Goal: Find specific page/section: Find specific page/section

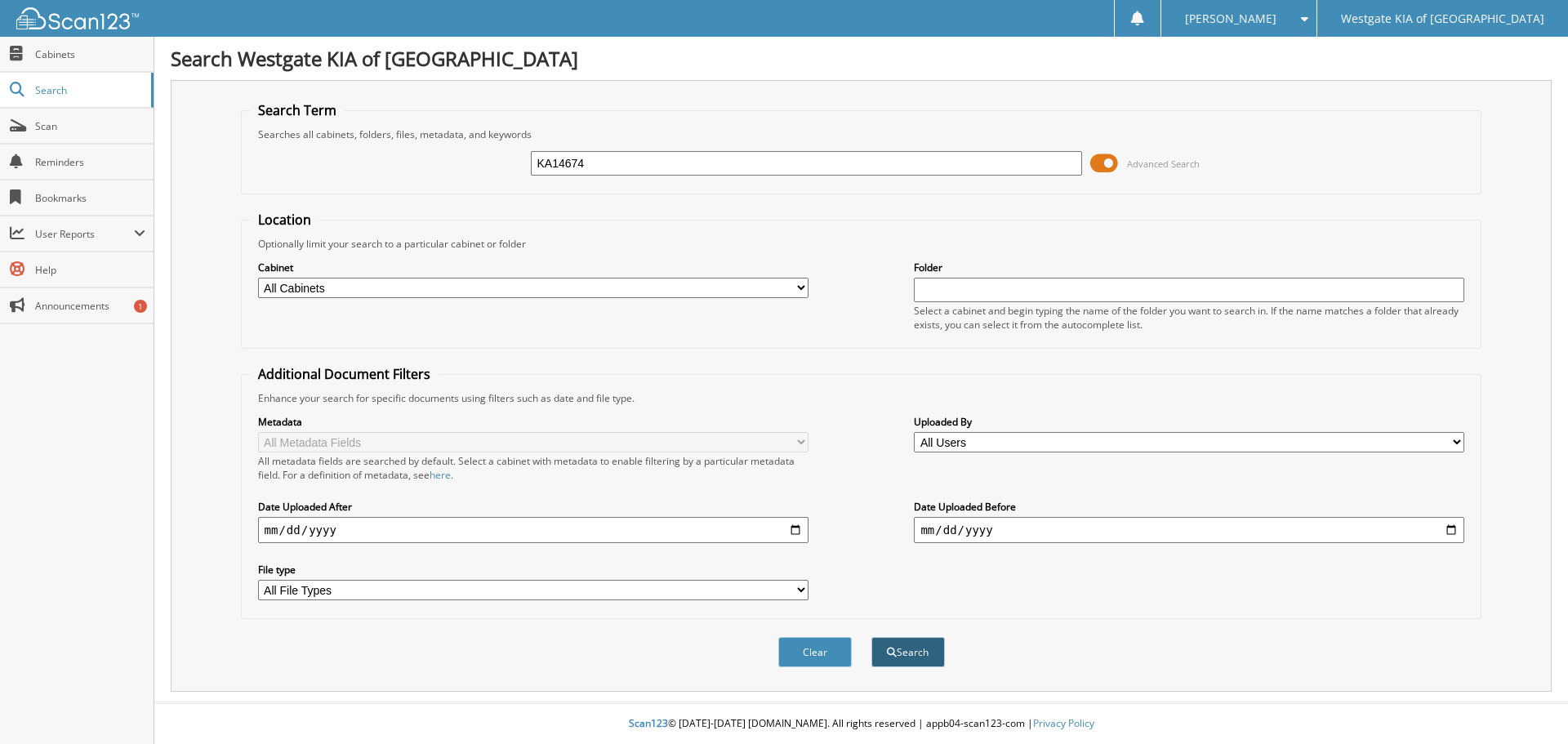
type input "KA14674"
click at [919, 658] on button "Search" at bounding box center [908, 652] width 74 height 30
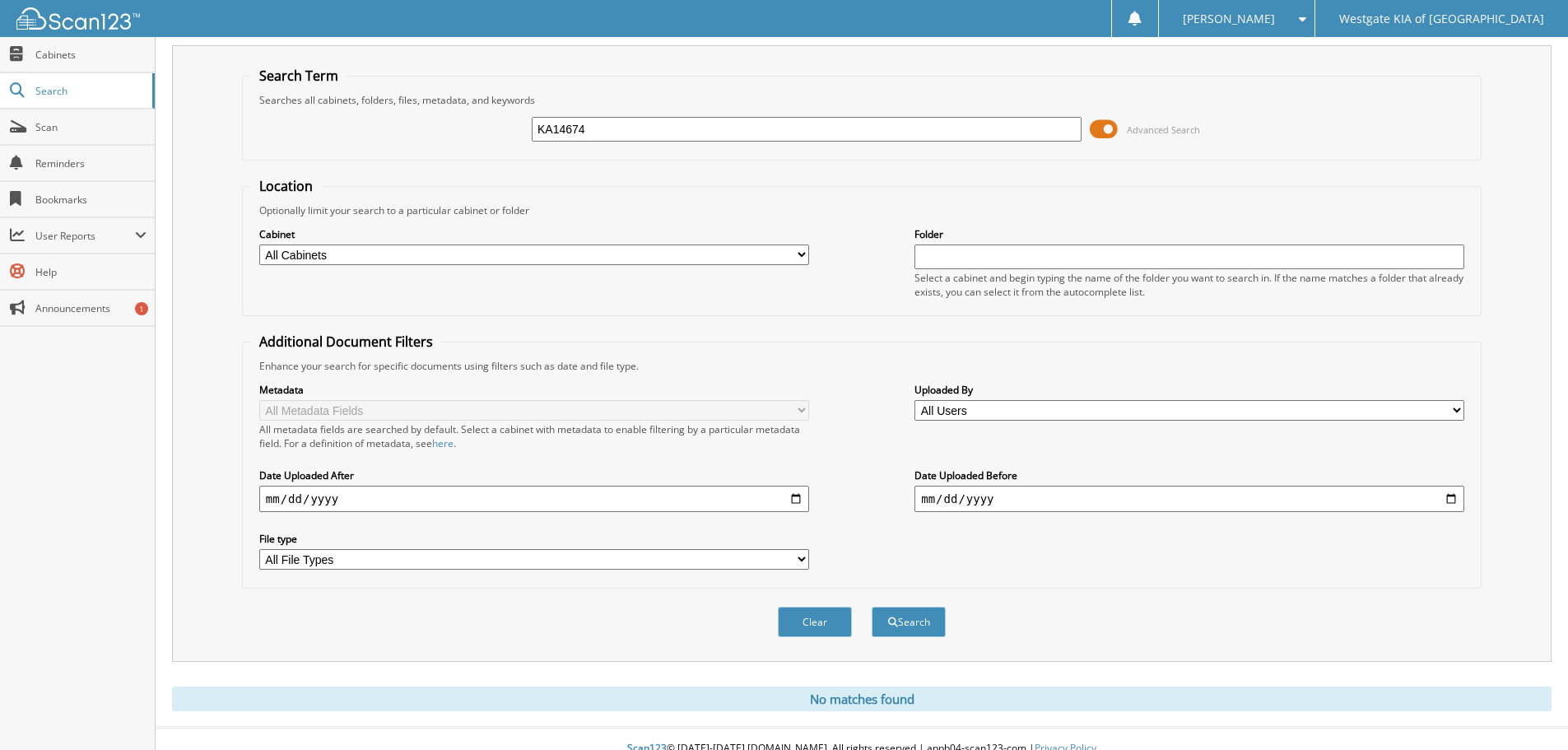
scroll to position [55, 0]
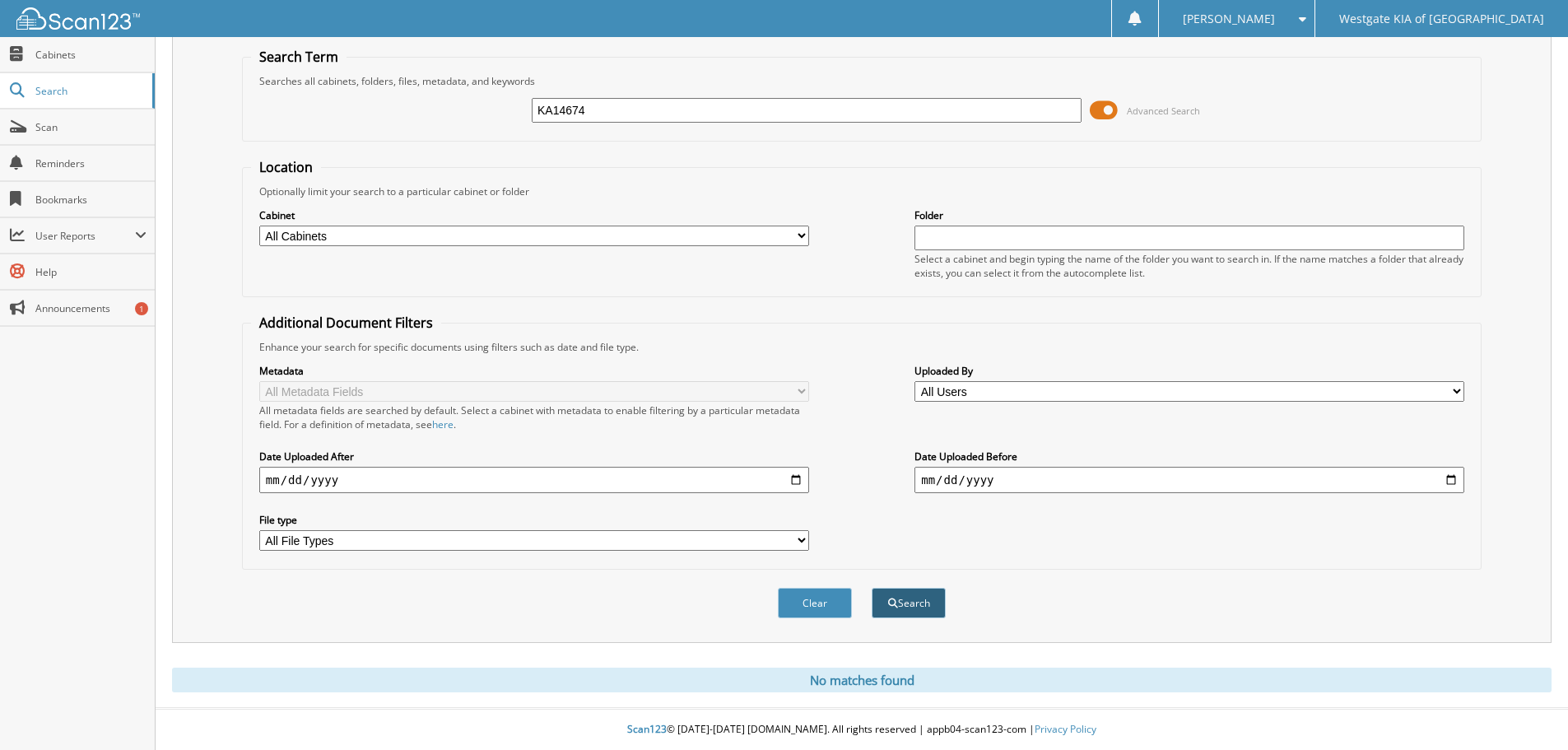
click at [917, 612] on button "Search" at bounding box center [908, 602] width 74 height 31
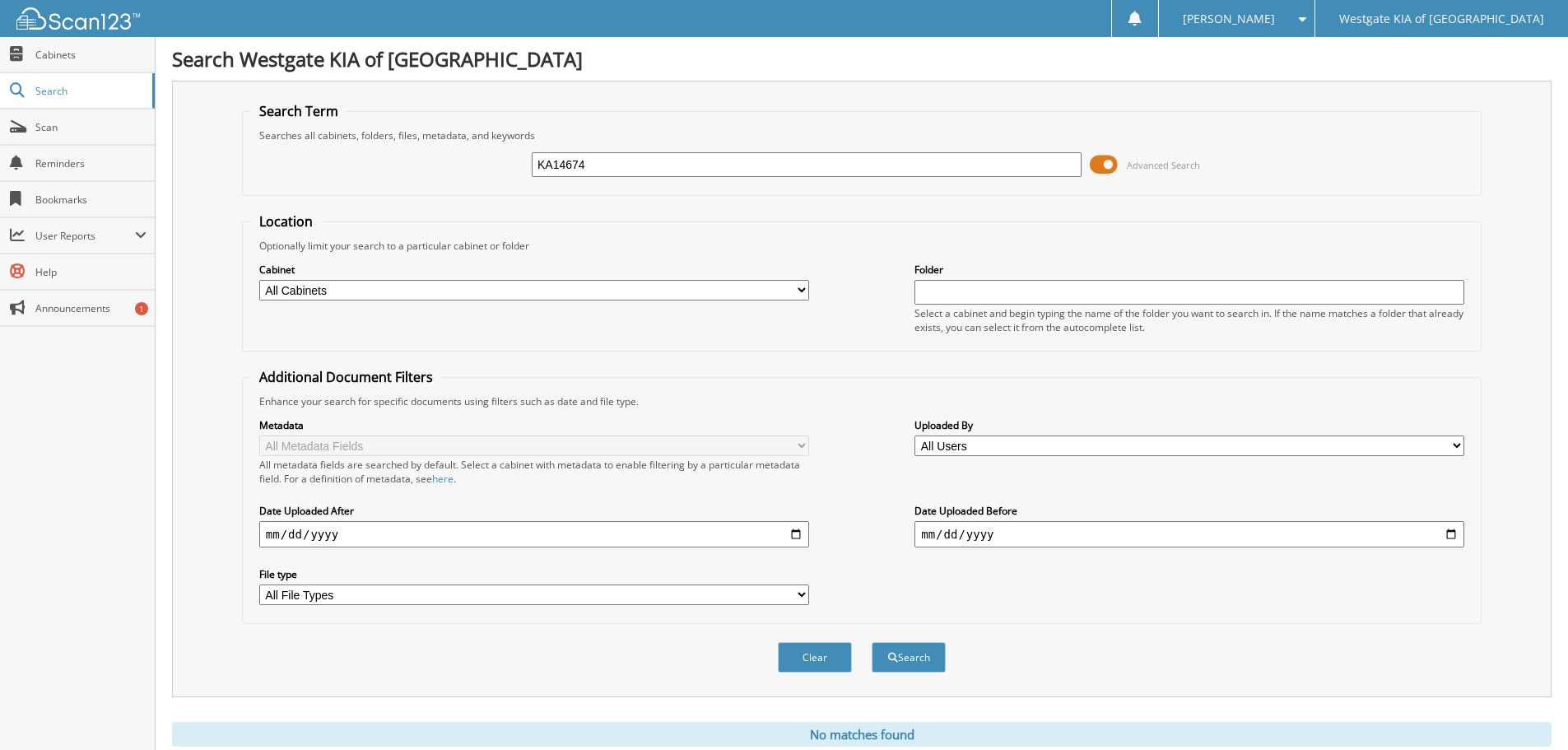
click at [679, 164] on input "KA14674" at bounding box center [806, 164] width 550 height 25
click at [42, 122] on span "Scan" at bounding box center [91, 127] width 111 height 14
